Goal: Find specific page/section: Find specific page/section

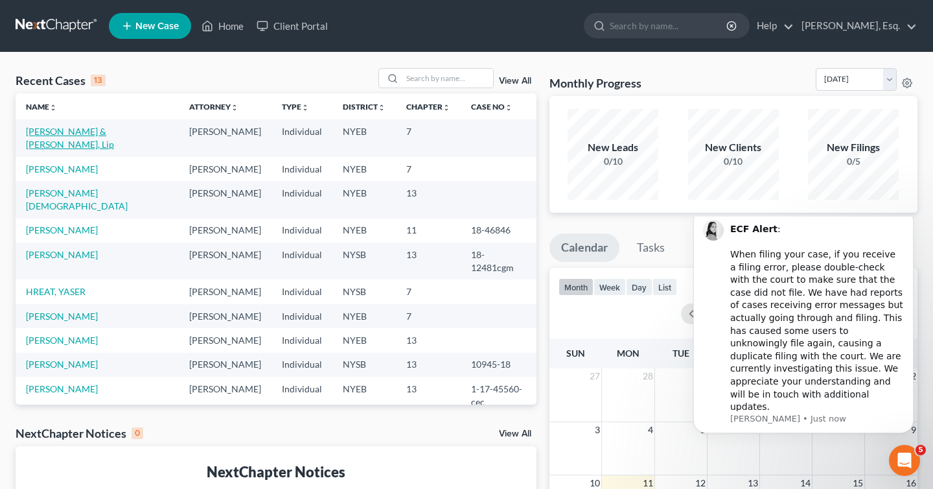
click at [98, 130] on link "[PERSON_NAME] & [PERSON_NAME], Lip" at bounding box center [70, 138] width 88 height 24
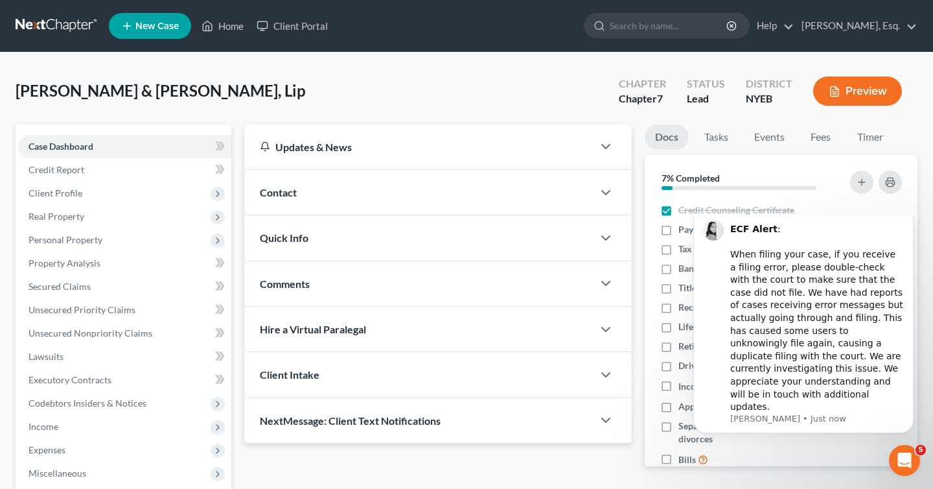
click at [463, 93] on div "ALAM, SYED & Alam, Lip Upgraded Chapter Chapter 7 Status Lead District NYEB Pre…" at bounding box center [467, 96] width 902 height 56
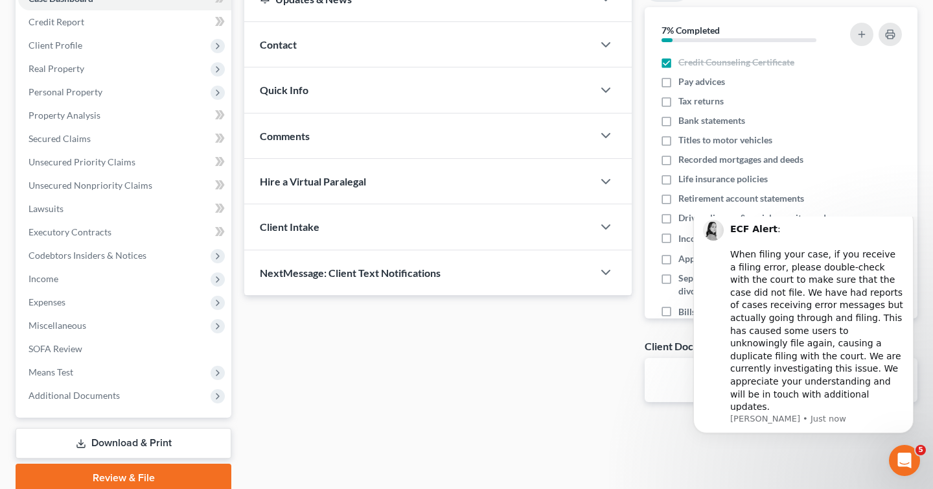
scroll to position [122, 0]
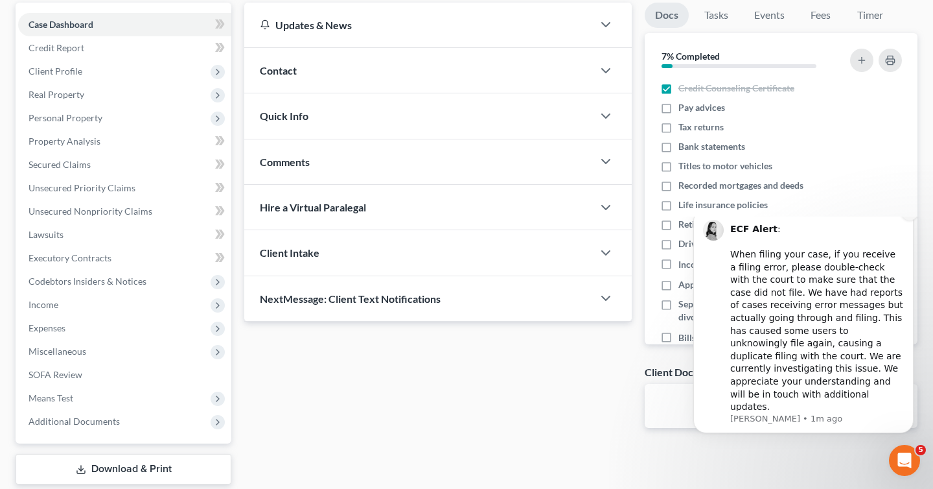
click at [910, 215] on icon "Dismiss notification" at bounding box center [909, 211] width 7 height 7
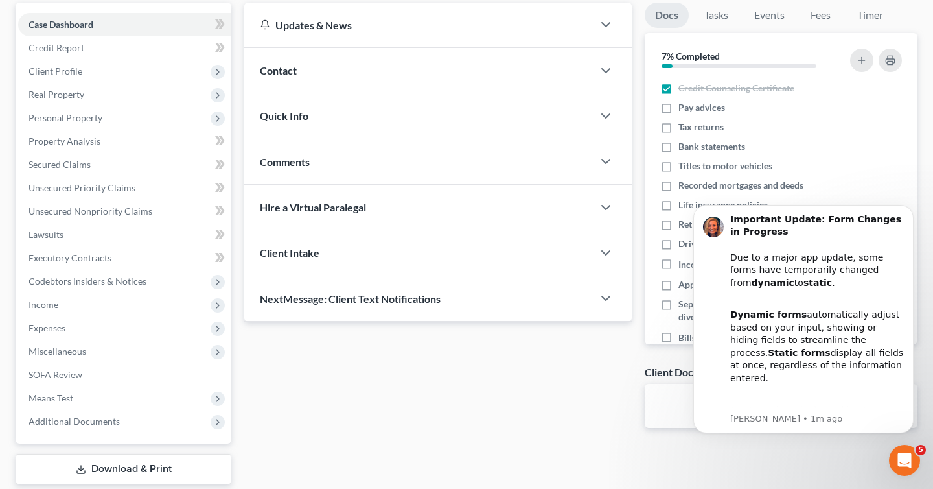
click at [594, 422] on div "Updates & News × New York Eastern District Notes: Take a look at NextChapter's …" at bounding box center [438, 226] width 400 height 446
click at [908, 455] on icon "Open Intercom Messenger" at bounding box center [904, 460] width 21 height 21
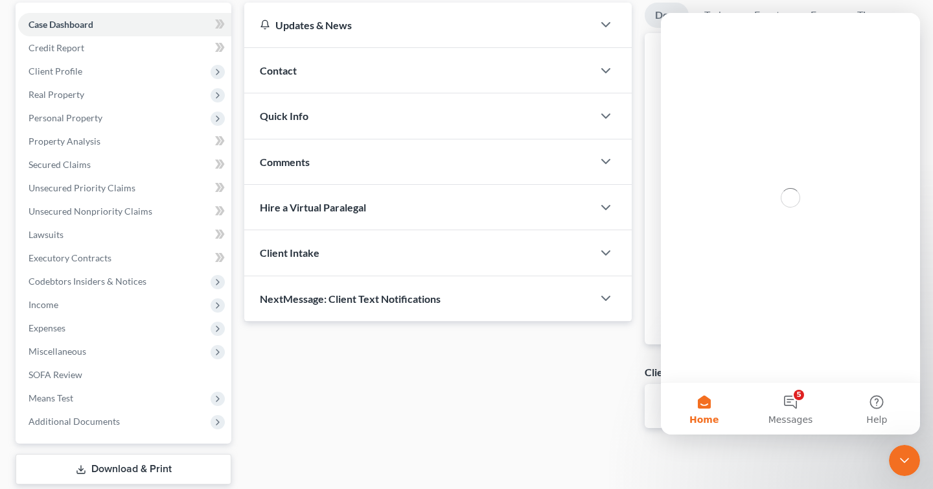
scroll to position [0, 0]
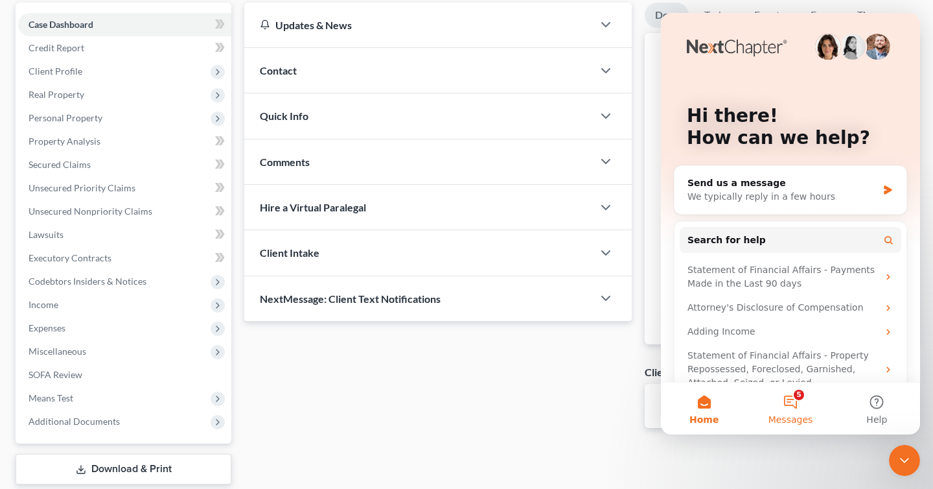
click at [800, 407] on button "5 Messages" at bounding box center [790, 408] width 86 height 52
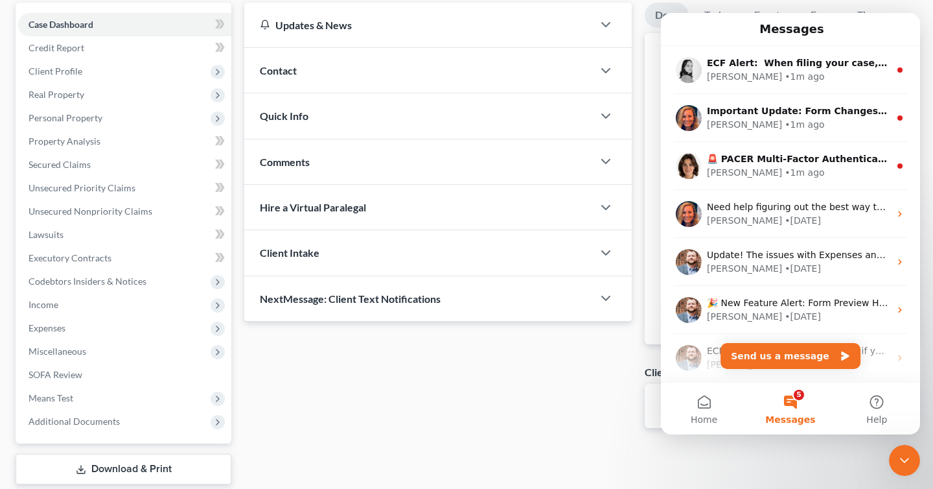
click at [584, 381] on div "Updates & News × New York Eastern District Notes: Take a look at NextChapter's …" at bounding box center [438, 226] width 400 height 446
drag, startPoint x: 919, startPoint y: 235, endPoint x: 1581, endPoint y: 248, distance: 661.7
click at [928, 75] on div "ALAM, SYED & Alam, Lip Upgraded Chapter Chapter 7 Status Lead District NYEB Pre…" at bounding box center [466, 237] width 933 height 613
click at [450, 430] on div "Updates & News × New York Eastern District Notes: Take a look at NextChapter's …" at bounding box center [438, 226] width 400 height 446
click at [167, 42] on link "Credit Report" at bounding box center [124, 47] width 213 height 23
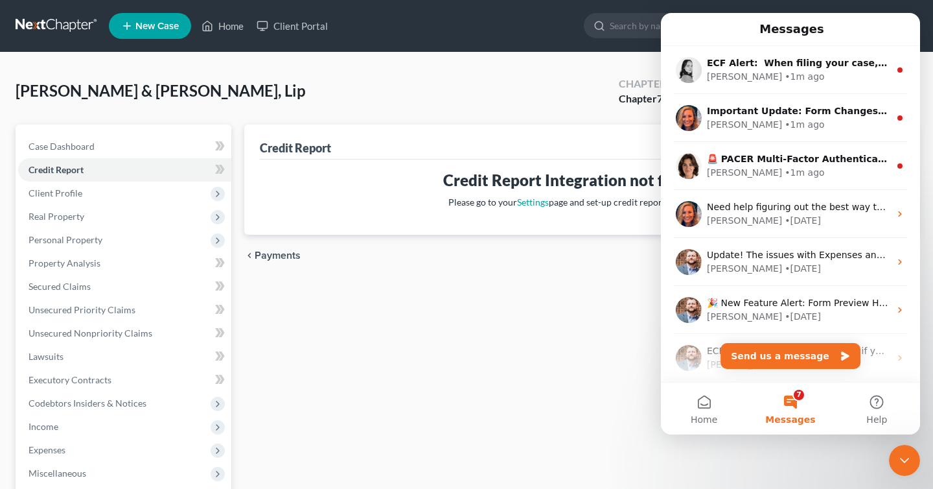
click at [484, 312] on div "Credit Report Credit Report Integration not finished. Please go to your Setting…" at bounding box center [581, 381] width 686 height 515
click at [578, 86] on div "ALAM, SYED & Alam, Lip Upgraded Chapter Chapter 7 Status Lead District NYEB Pre…" at bounding box center [467, 96] width 902 height 56
click at [233, 28] on link "Home" at bounding box center [222, 25] width 55 height 23
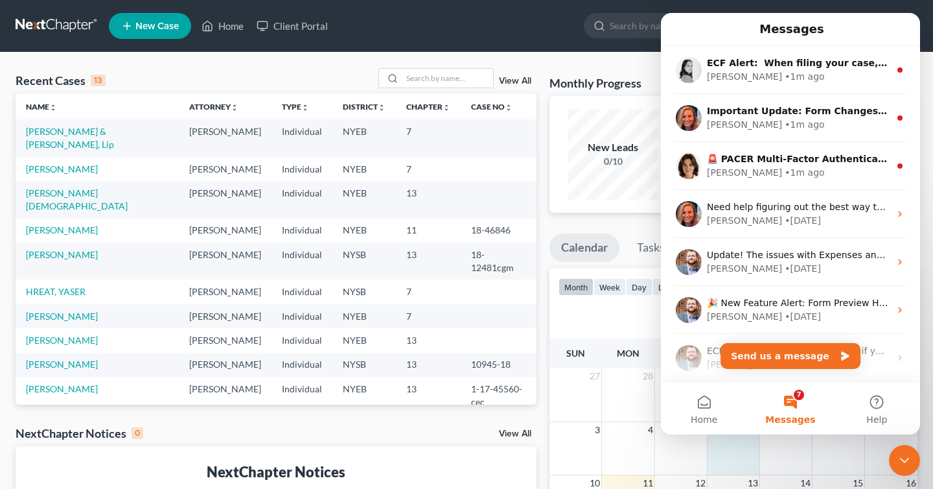
click at [757, 441] on div "3 4 5 6 7 8 9" at bounding box center [733, 447] width 368 height 53
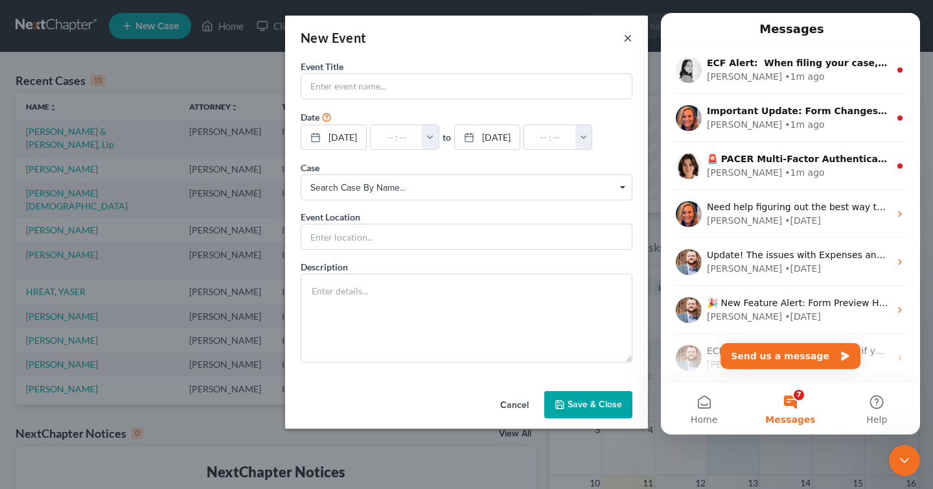
click at [626, 38] on button "×" at bounding box center [627, 38] width 9 height 16
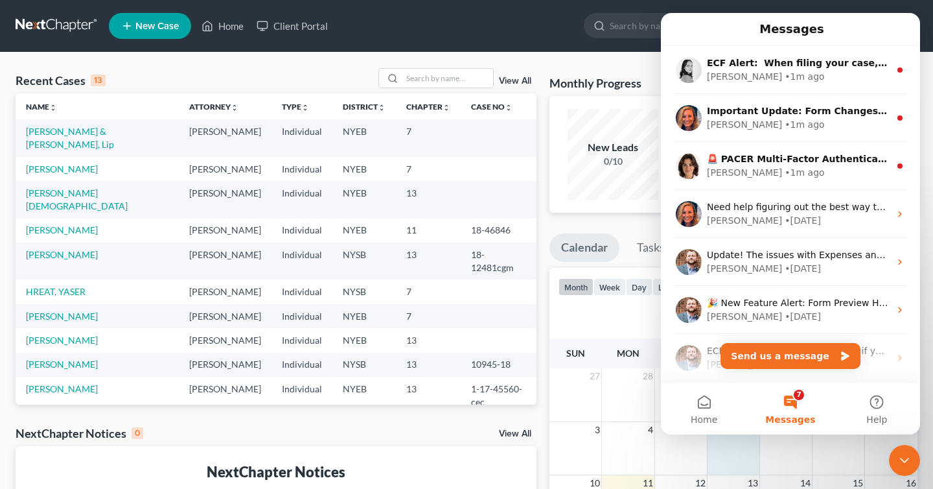
click at [698, 30] on div "Messages" at bounding box center [790, 29] width 242 height 22
click at [553, 32] on ul "New Case Home Client Portal - No Result - See all results Or Press Enter... Hel…" at bounding box center [513, 26] width 809 height 34
click at [235, 24] on link "Home" at bounding box center [222, 25] width 55 height 23
click at [234, 24] on link "Home" at bounding box center [222, 25] width 55 height 23
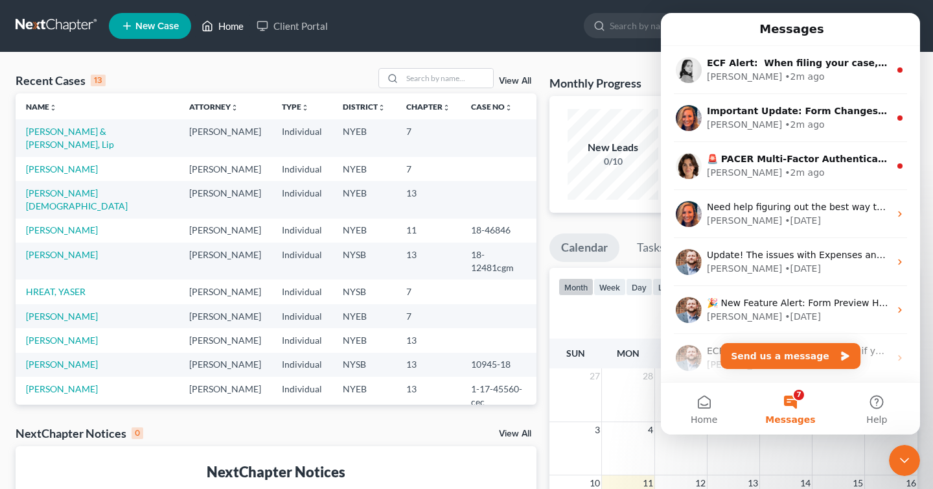
click at [234, 24] on link "Home" at bounding box center [222, 25] width 55 height 23
click at [303, 30] on link "Client Portal" at bounding box center [292, 25] width 84 height 23
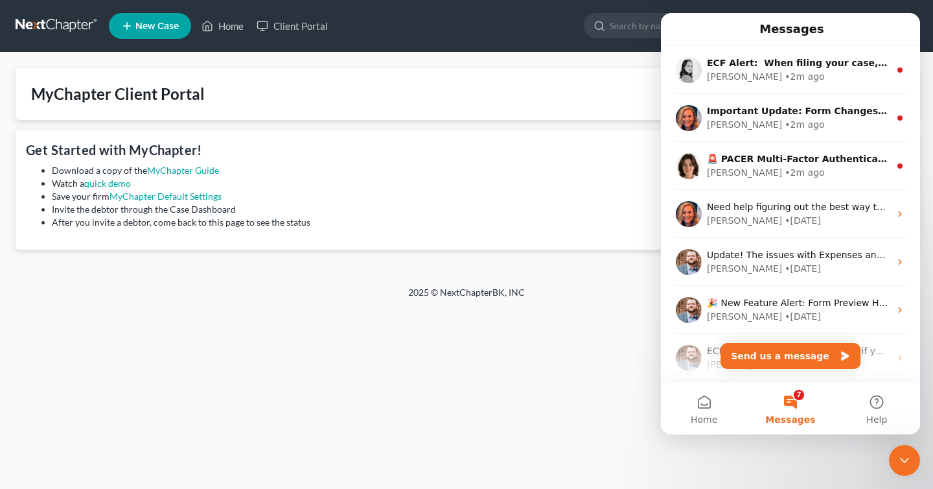
click at [565, 31] on ul "New Case Home Client Portal - No Result - See all results Or Press Enter... Hel…" at bounding box center [513, 26] width 809 height 34
click at [850, 474] on div "Home New Case Client Portal David Bellon, Esq. davidbellon010@gmail.com My Acco…" at bounding box center [466, 244] width 933 height 489
click at [613, 341] on div "Home New Case Client Portal David Bellon, Esq. davidbellon010@gmail.com My Acco…" at bounding box center [466, 244] width 933 height 489
click at [548, 40] on ul "New Case Home Client Portal - No Result - See all results Or Press Enter... Hel…" at bounding box center [513, 26] width 809 height 34
click at [75, 24] on link at bounding box center [57, 25] width 83 height 23
